Goal: Task Accomplishment & Management: Manage account settings

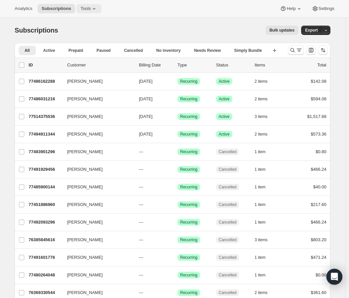
click at [80, 6] on span "Tools" at bounding box center [85, 8] width 10 height 5
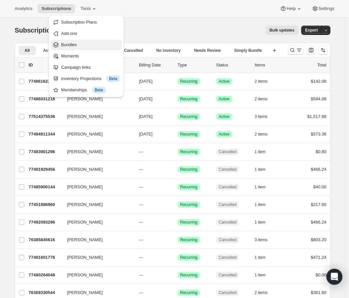
click at [86, 46] on span "Bundles" at bounding box center [90, 44] width 59 height 7
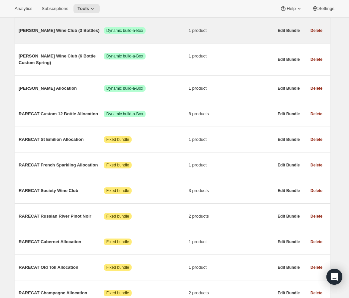
scroll to position [137, 0]
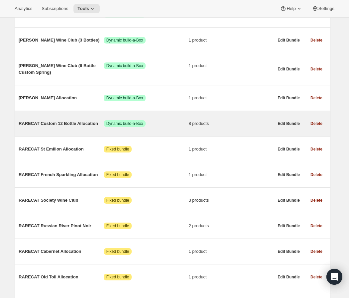
click at [64, 123] on span "RARECAT Custom 12 Bottle Allocation" at bounding box center [61, 123] width 85 height 7
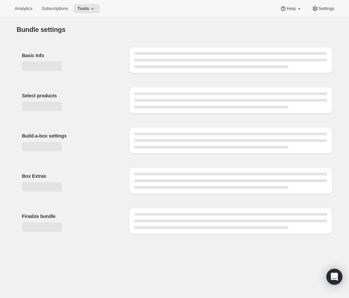
type input "RARECAT Custom 12 Bottle Allocation"
